Goal: Find specific page/section: Find specific page/section

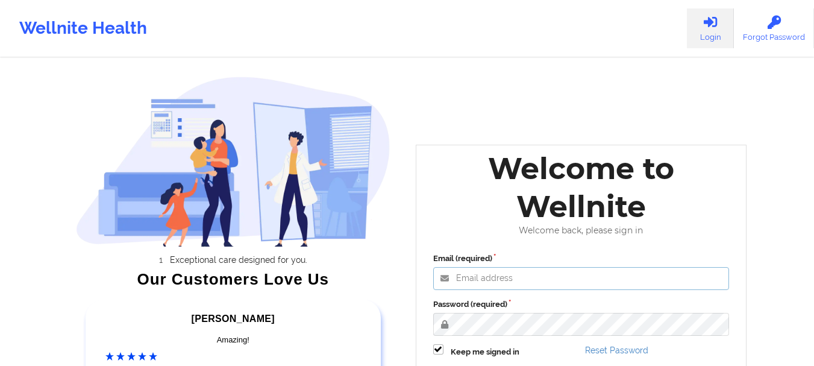
type input "[EMAIL_ADDRESS][DOMAIN_NAME]"
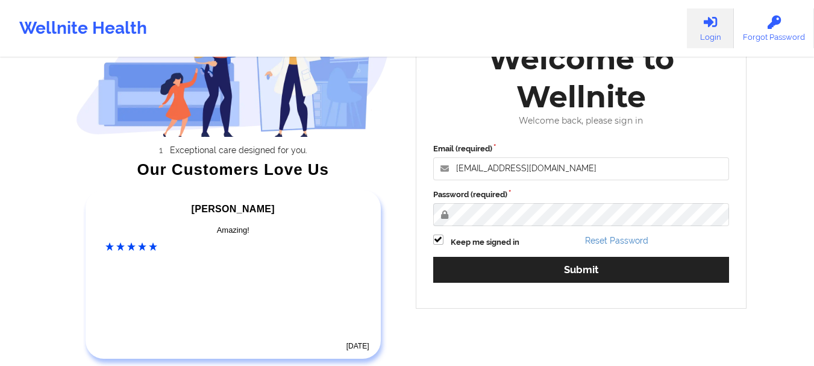
scroll to position [187, 0]
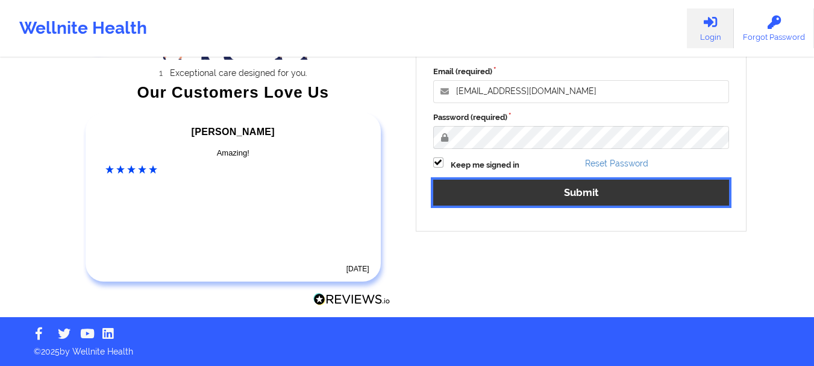
click at [548, 195] on button "Submit" at bounding box center [581, 193] width 296 height 26
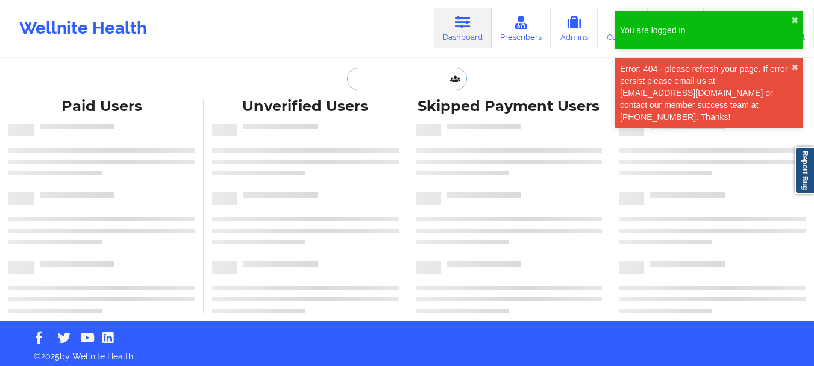
click at [355, 72] on input "text" at bounding box center [406, 78] width 119 height 23
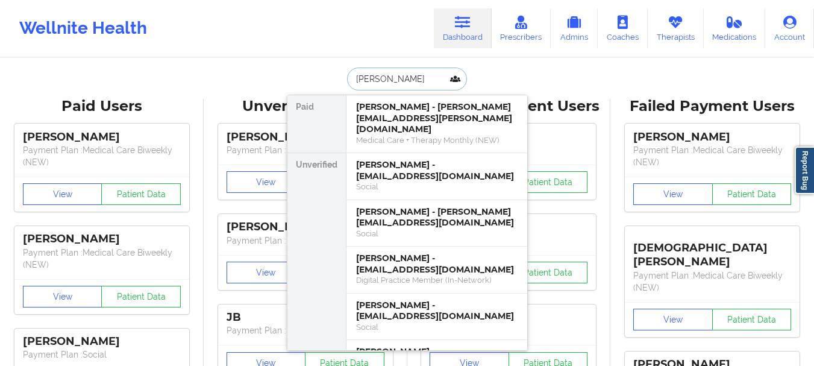
type input "[PERSON_NAME]"
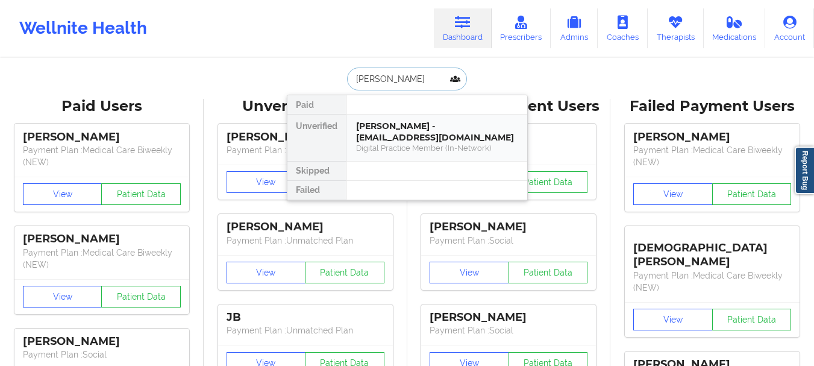
click at [402, 125] on div "[PERSON_NAME] - [EMAIL_ADDRESS][DOMAIN_NAME]" at bounding box center [436, 131] width 161 height 22
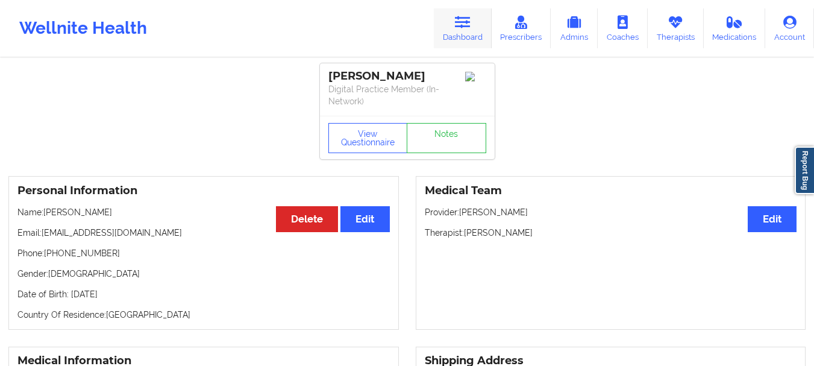
click at [464, 35] on link "Dashboard" at bounding box center [463, 28] width 58 height 40
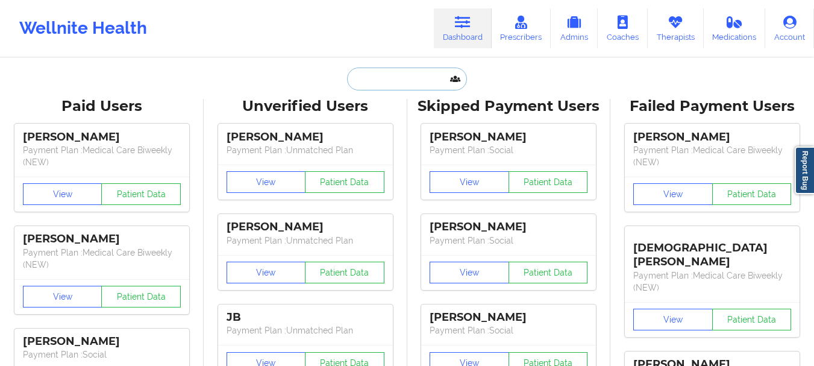
click at [412, 81] on input "text" at bounding box center [406, 78] width 119 height 23
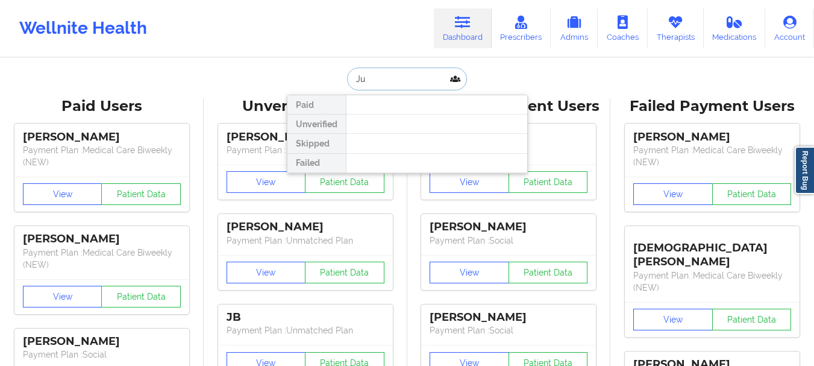
type input "J"
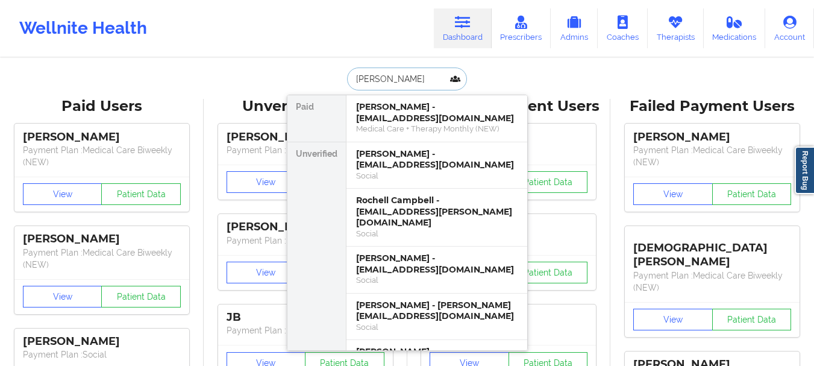
click at [369, 81] on input "[PERSON_NAME]" at bounding box center [406, 78] width 119 height 23
type input "[PERSON_NAME]"
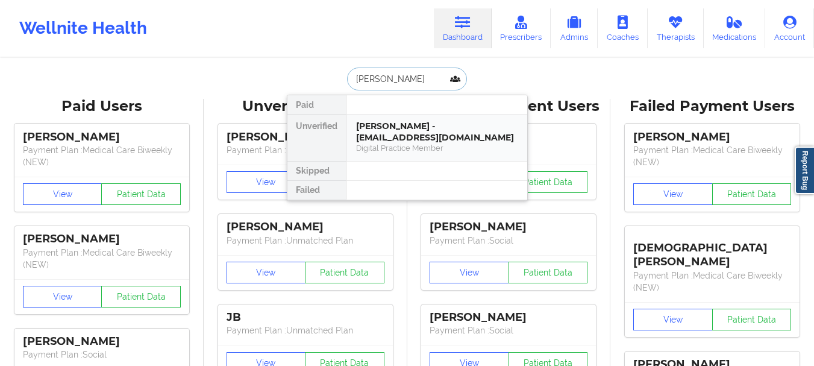
click at [389, 127] on div "[PERSON_NAME] - [EMAIL_ADDRESS][DOMAIN_NAME]" at bounding box center [436, 131] width 161 height 22
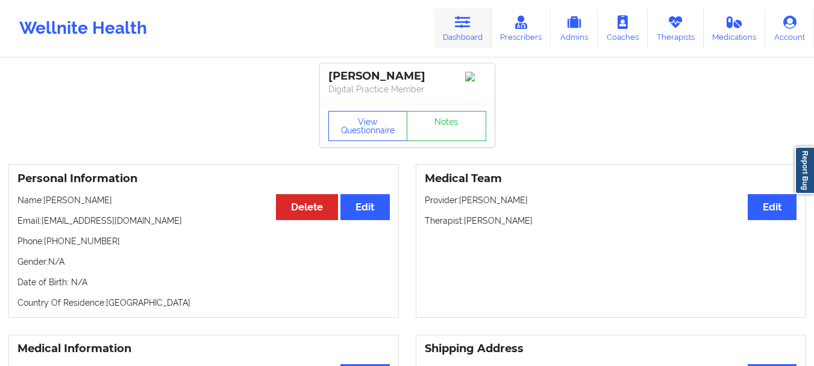
click at [464, 45] on link "Dashboard" at bounding box center [463, 28] width 58 height 40
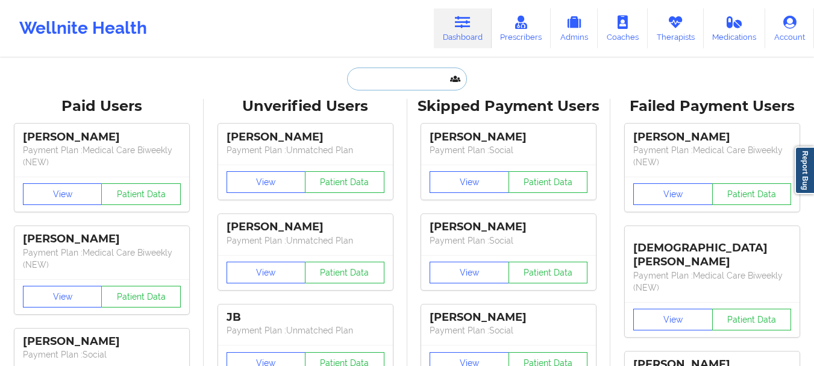
click at [415, 84] on input "text" at bounding box center [406, 78] width 119 height 23
paste input "[EMAIL_ADDRESS][DOMAIN_NAME]"
type input "[EMAIL_ADDRESS][DOMAIN_NAME]"
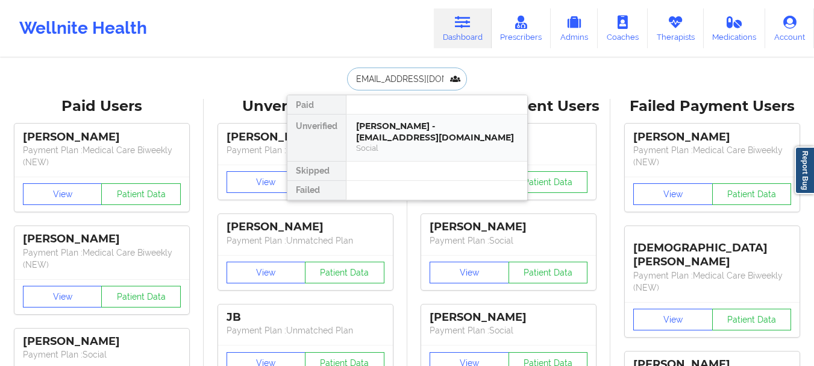
click at [393, 131] on div "[PERSON_NAME] - [EMAIL_ADDRESS][DOMAIN_NAME]" at bounding box center [436, 131] width 161 height 22
